Goal: Find specific page/section: Find specific page/section

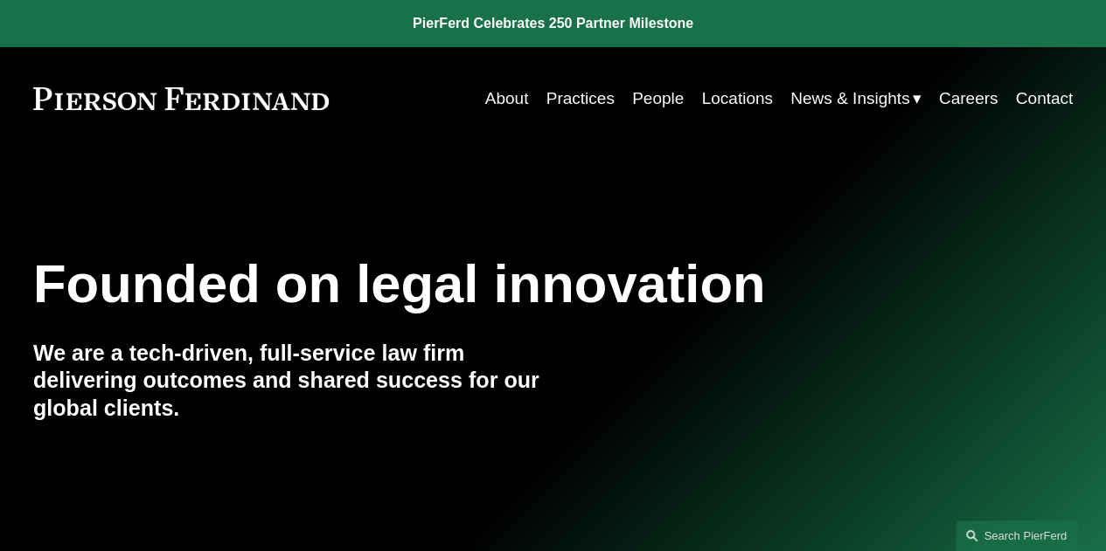
click at [655, 97] on link "People" at bounding box center [658, 98] width 52 height 33
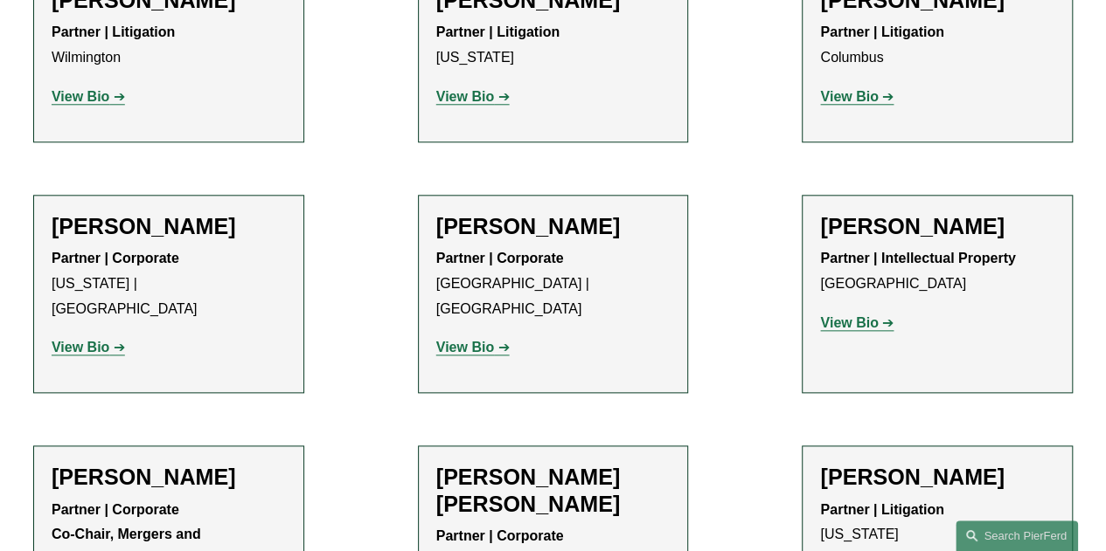
scroll to position [4195, 0]
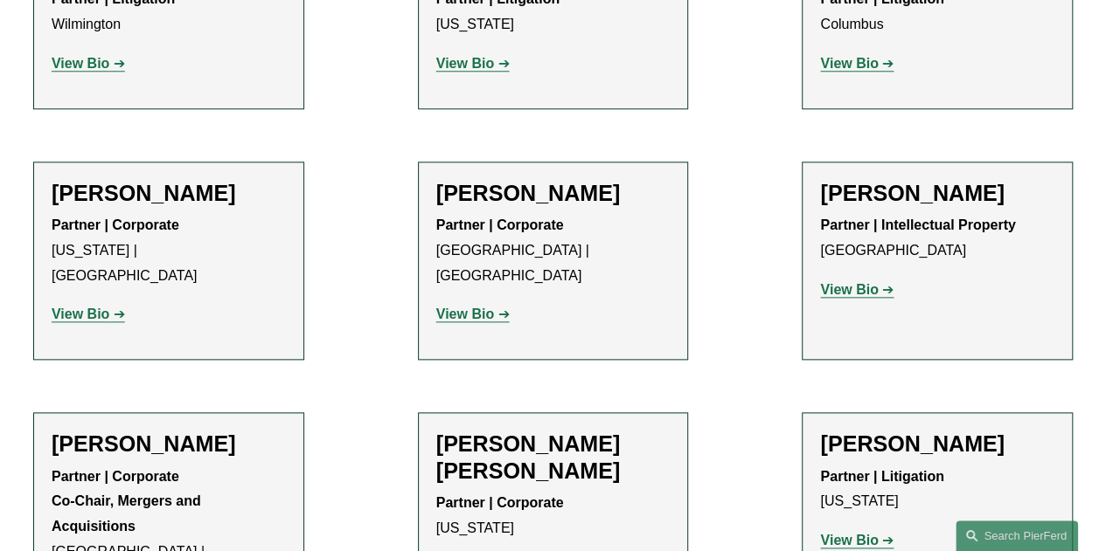
click at [852, 282] on strong "View Bio" at bounding box center [849, 289] width 58 height 15
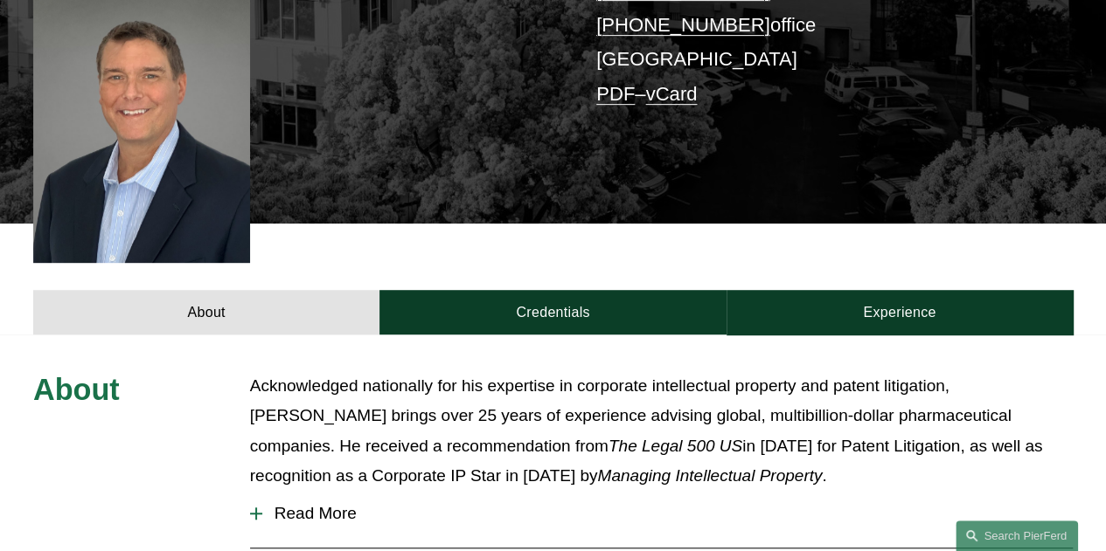
scroll to position [524, 0]
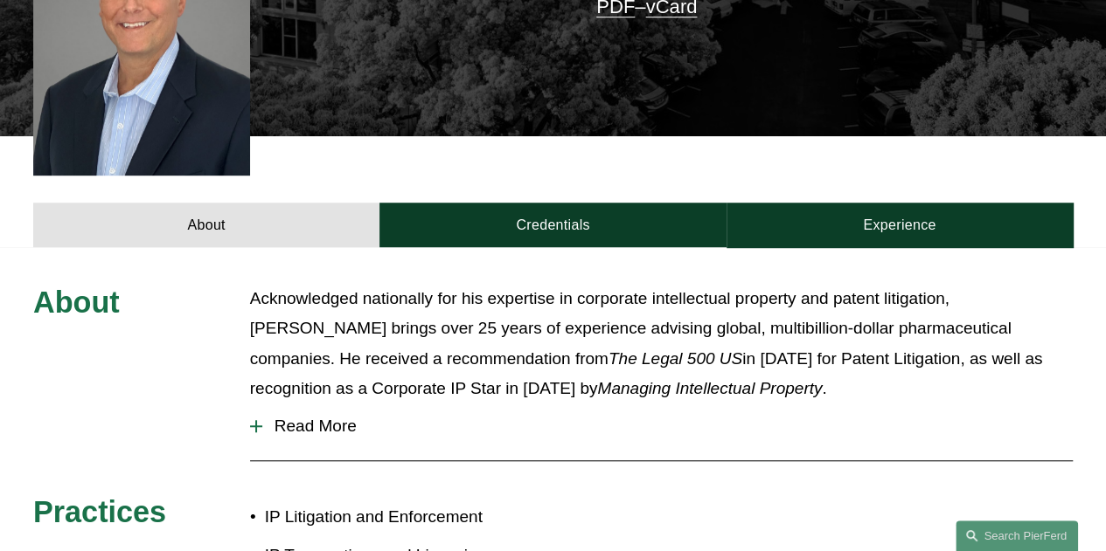
click at [272, 417] on span "Read More" at bounding box center [667, 426] width 810 height 19
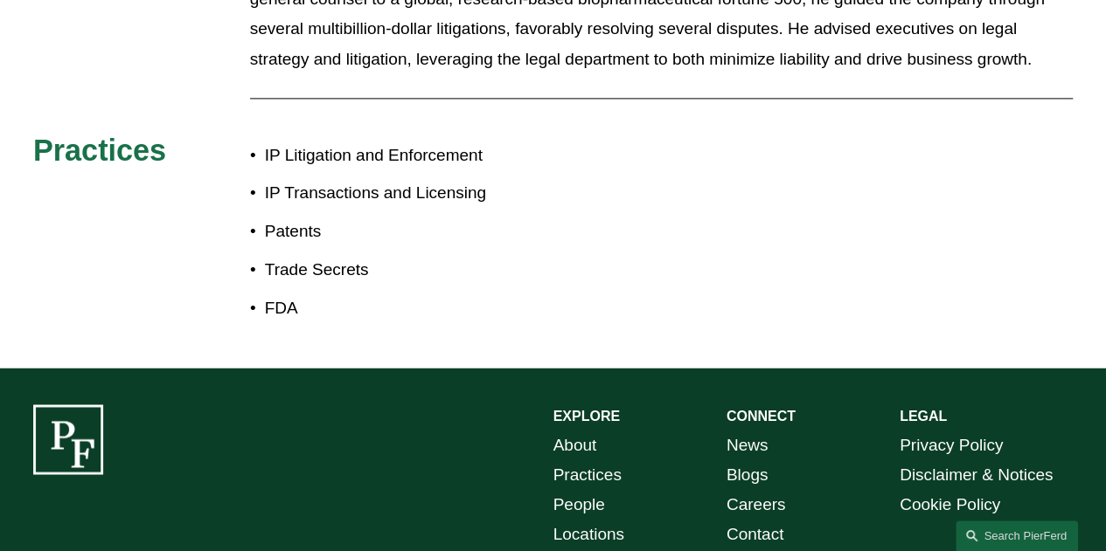
scroll to position [1224, 0]
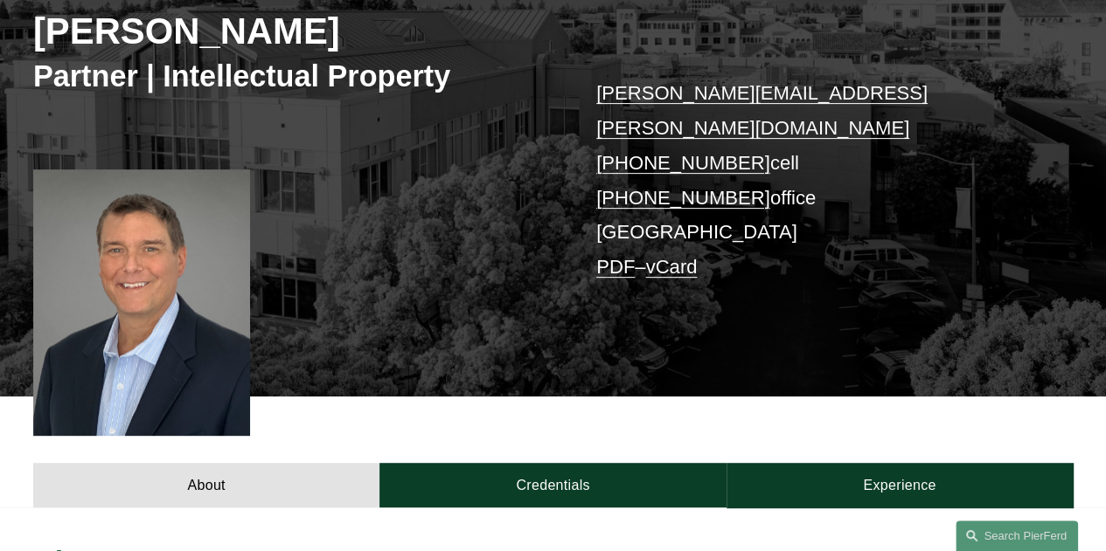
scroll to position [262, 0]
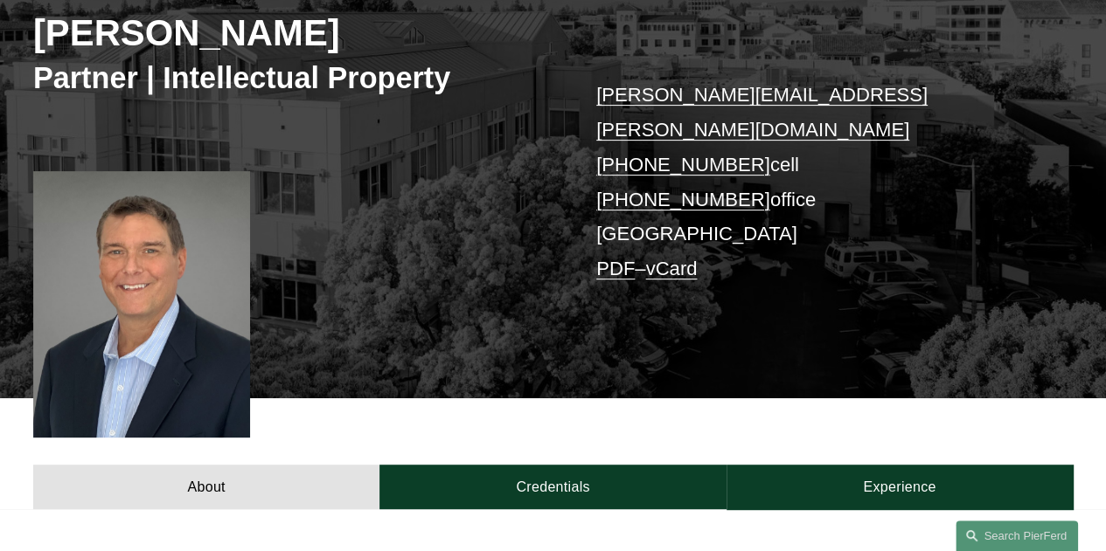
click at [59, 135] on div at bounding box center [141, 264] width 217 height 267
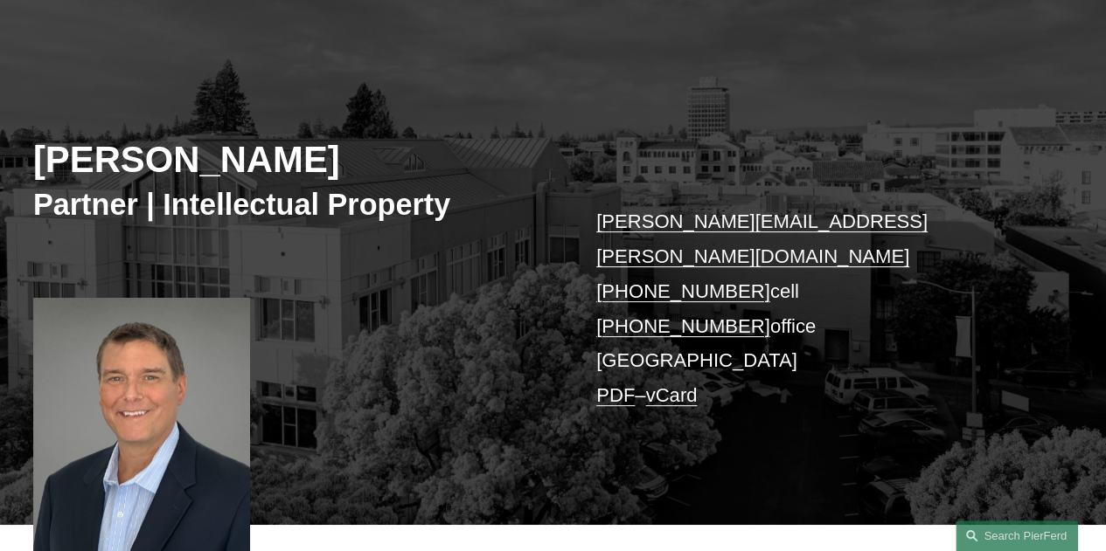
scroll to position [0, 0]
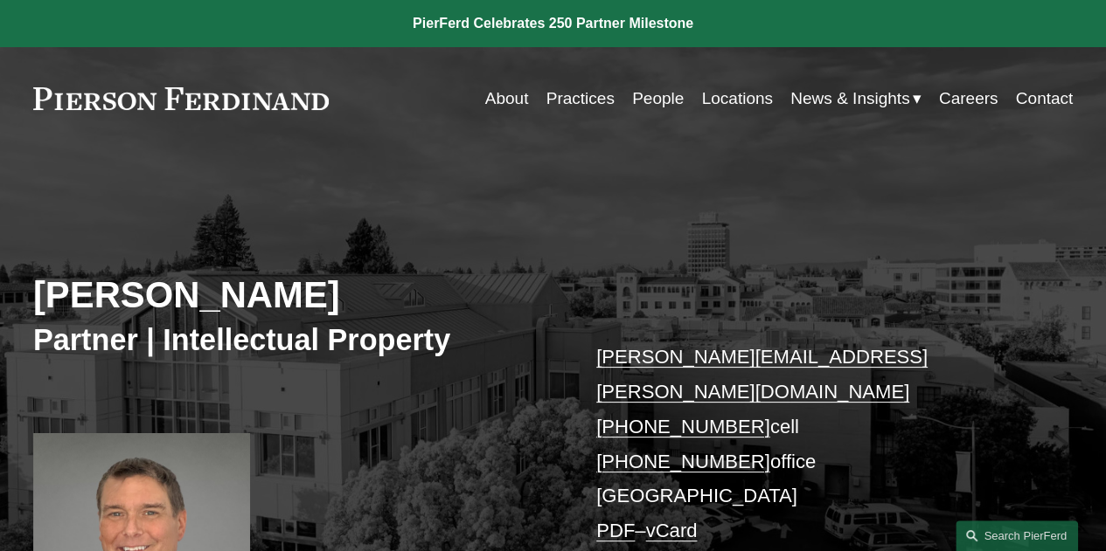
click at [572, 99] on link "Practices" at bounding box center [580, 98] width 68 height 33
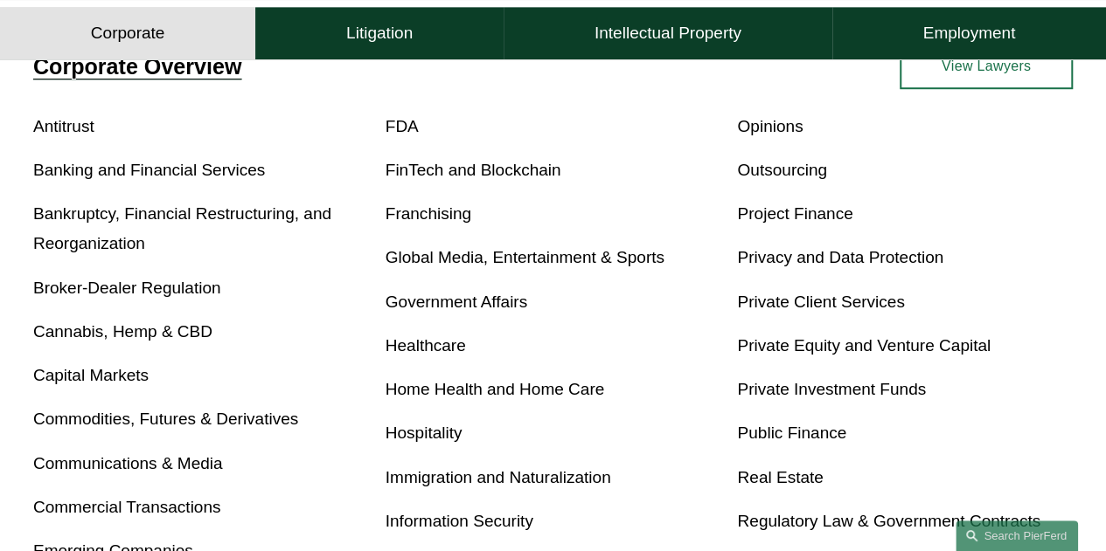
scroll to position [699, 0]
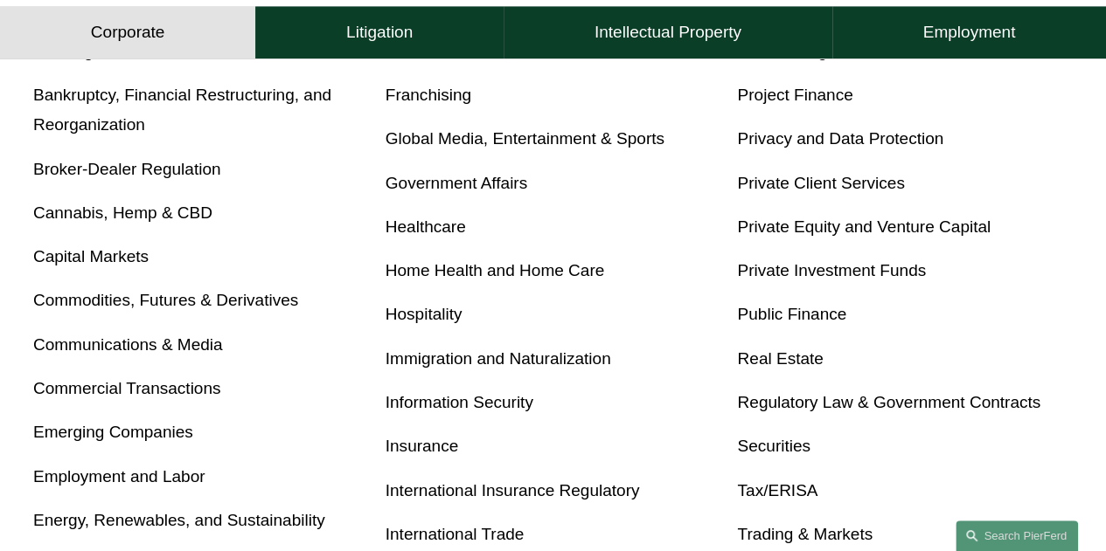
click at [421, 449] on link "Insurance" at bounding box center [421, 446] width 73 height 18
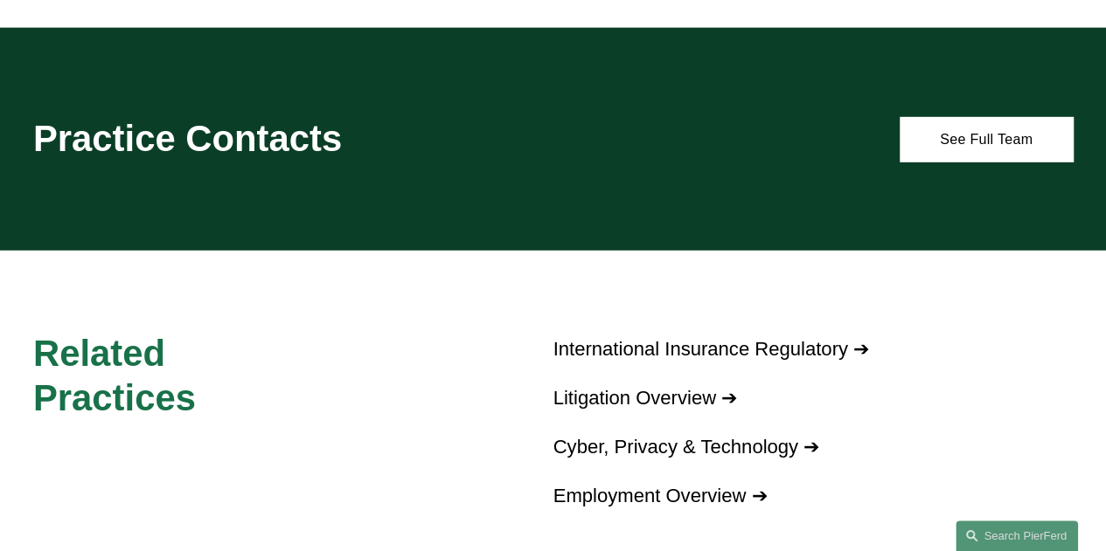
scroll to position [2360, 0]
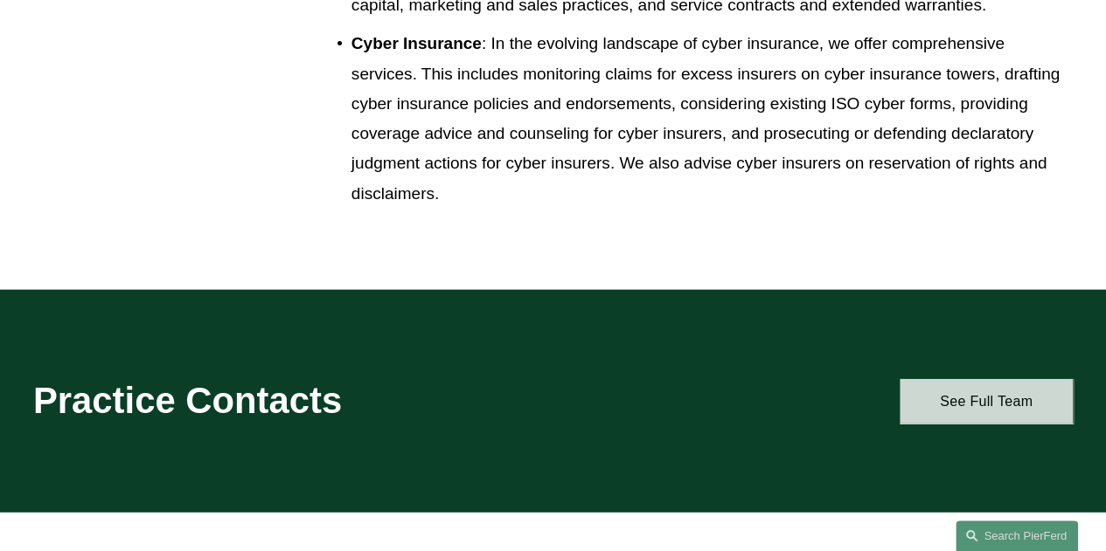
click at [1002, 420] on link "See Full Team" at bounding box center [985, 401] width 173 height 45
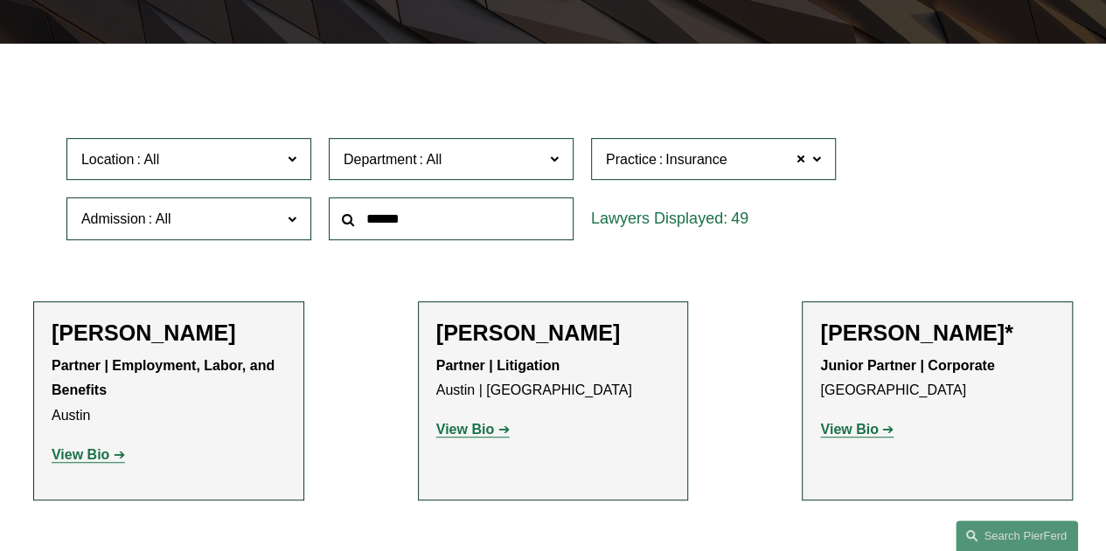
scroll to position [350, 0]
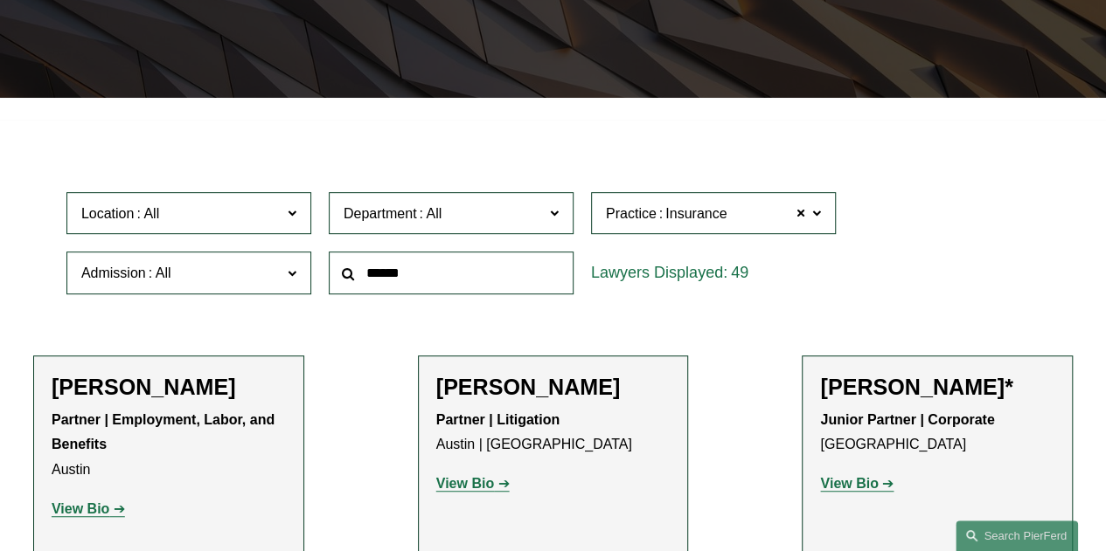
click at [295, 224] on span at bounding box center [292, 212] width 9 height 23
click at [0, 0] on link "[GEOGRAPHIC_DATA]" at bounding box center [0, 0] width 0 height 0
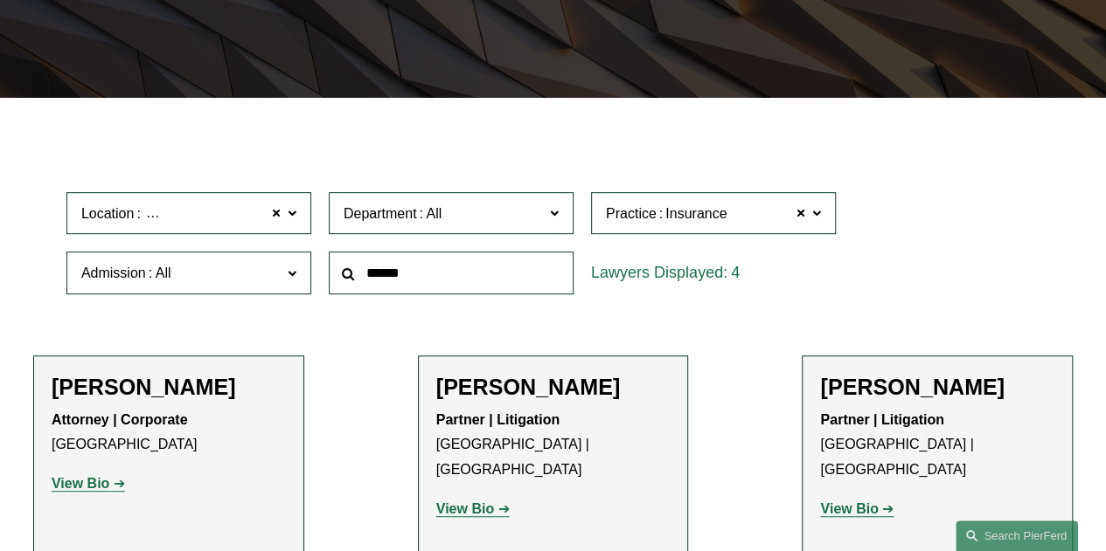
scroll to position [437, 0]
